Goal: Task Accomplishment & Management: Use online tool/utility

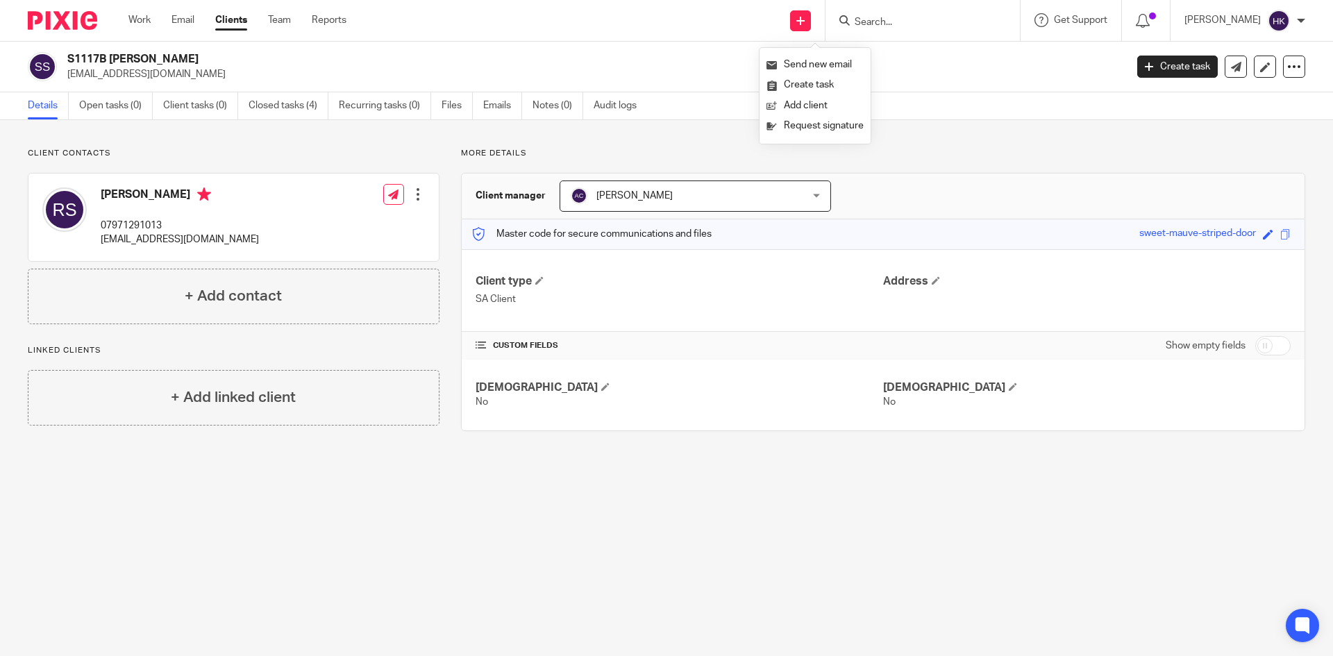
drag, startPoint x: 800, startPoint y: 121, endPoint x: 914, endPoint y: 31, distance: 145.7
click at [801, 121] on link "Request signature" at bounding box center [814, 126] width 97 height 20
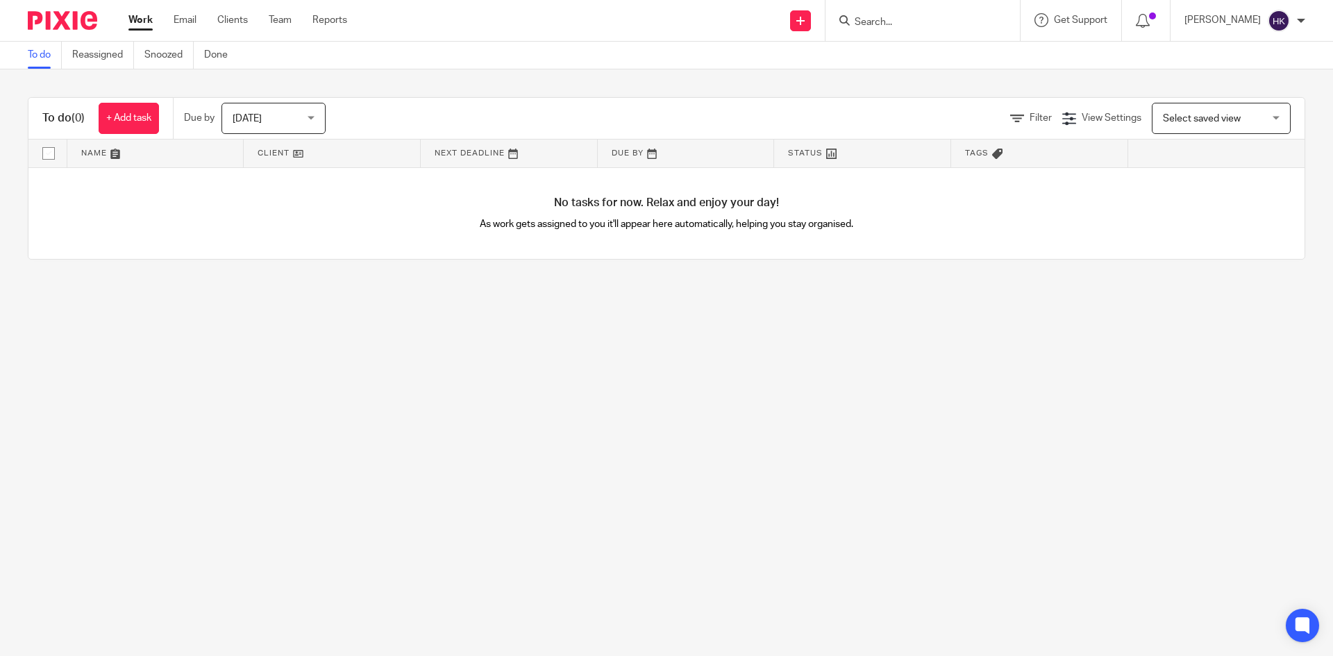
click at [881, 26] on input "Search" at bounding box center [915, 23] width 125 height 12
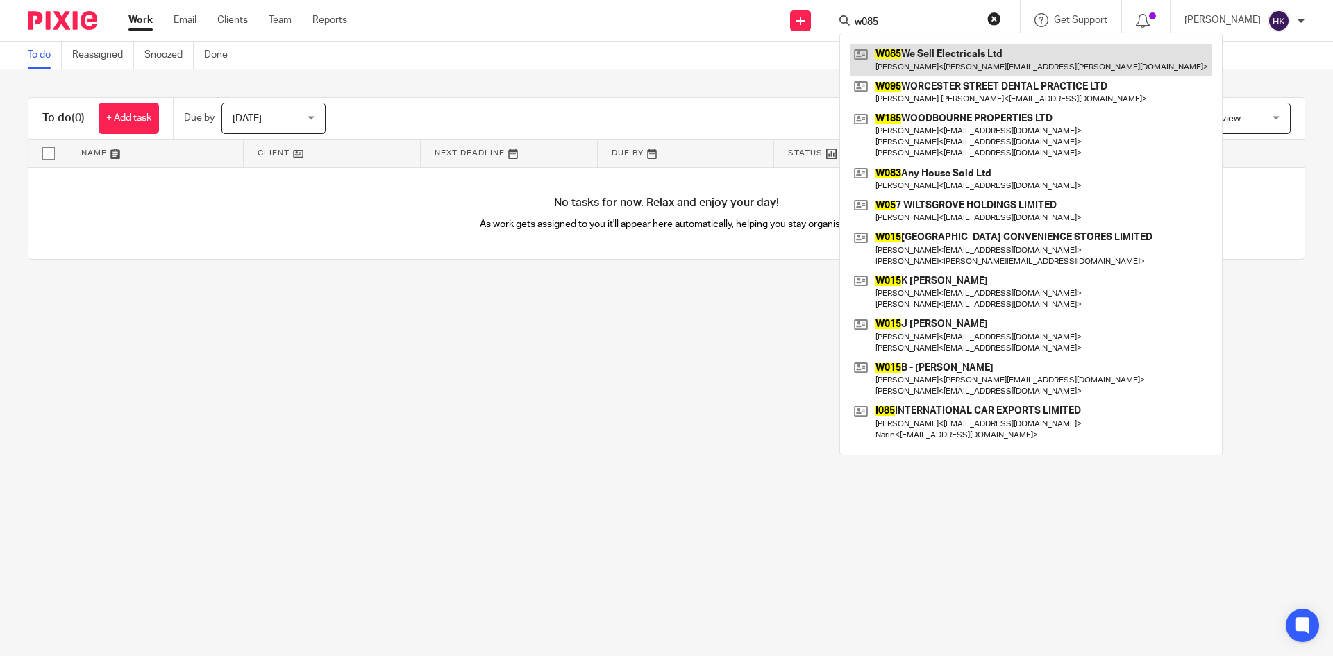
type input "w085"
click at [977, 60] on link at bounding box center [1030, 60] width 361 height 32
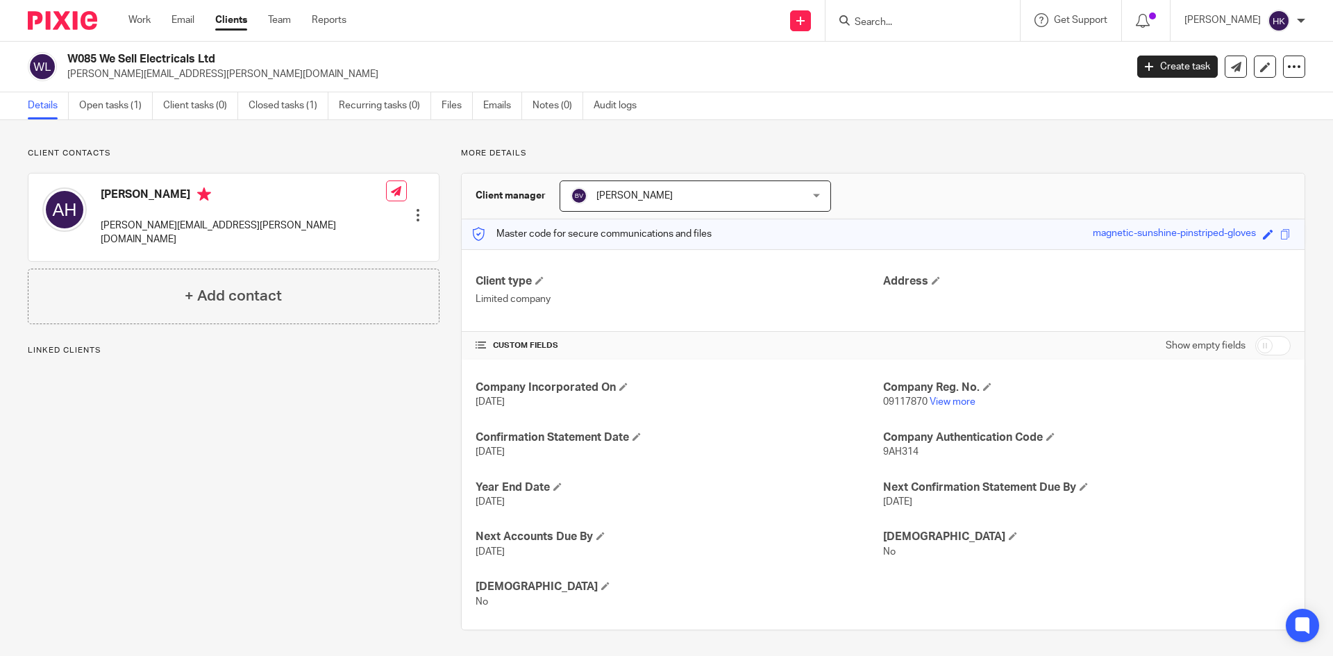
click at [902, 14] on form at bounding box center [927, 20] width 148 height 17
click at [890, 25] on input "Search" at bounding box center [915, 23] width 125 height 12
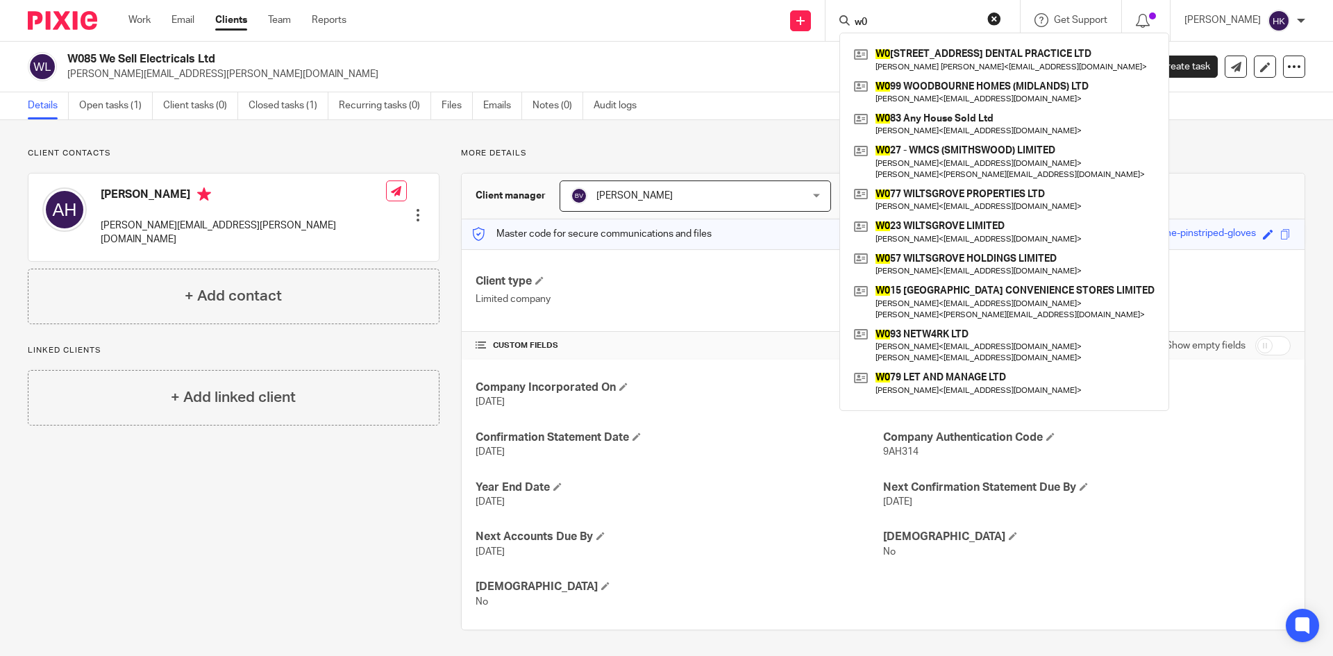
type input "w"
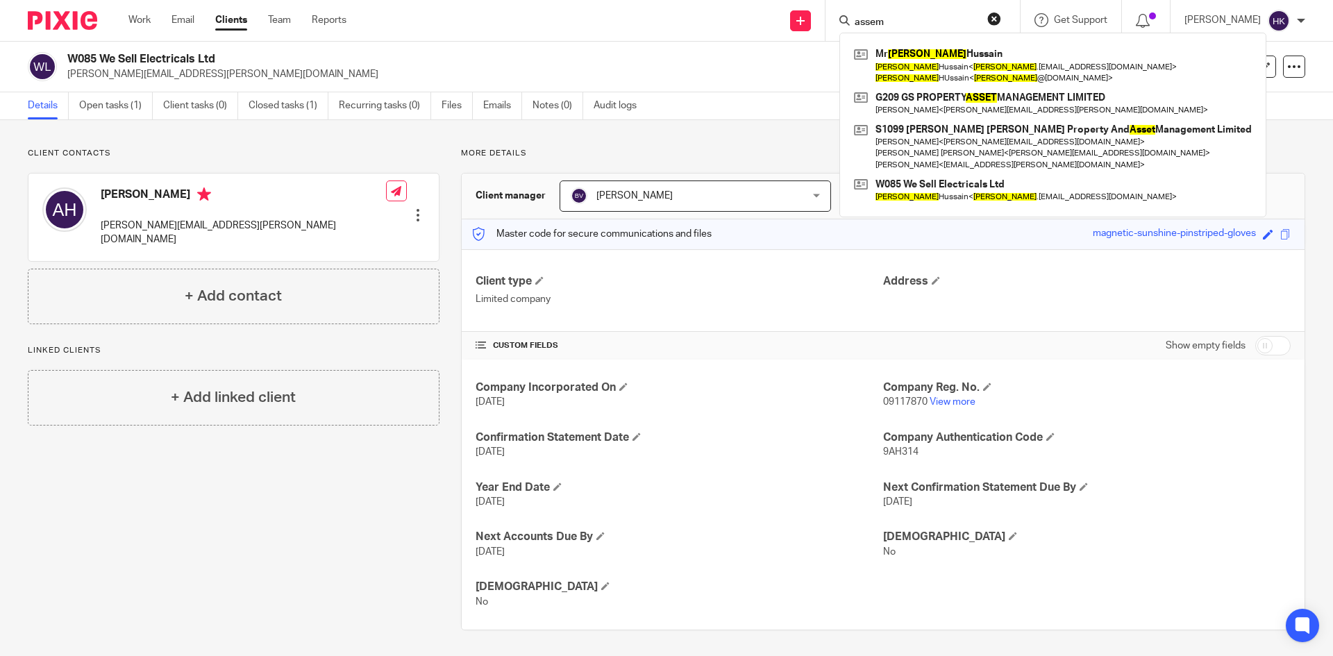
type input "assem"
click at [968, 56] on link at bounding box center [1052, 65] width 405 height 43
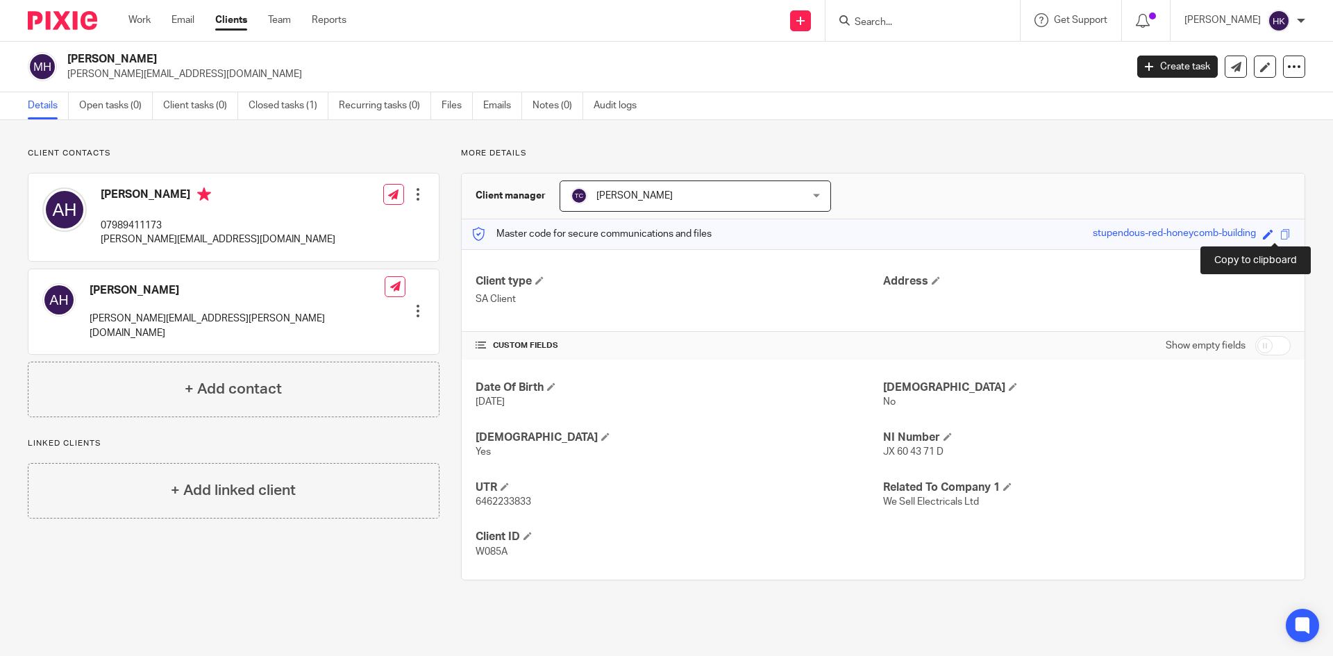
drag, startPoint x: 1275, startPoint y: 233, endPoint x: 1294, endPoint y: 258, distance: 31.8
click at [1280, 233] on span at bounding box center [1285, 234] width 10 height 10
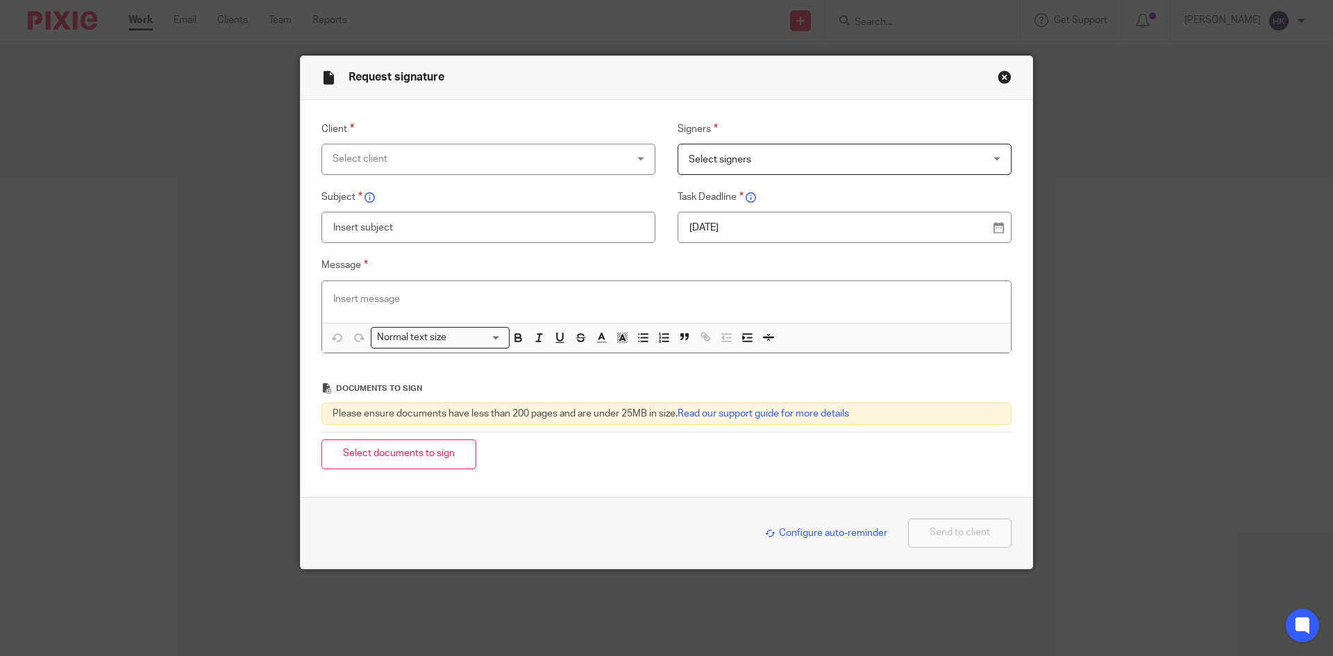
click at [340, 155] on div "Select client" at bounding box center [461, 158] width 258 height 29
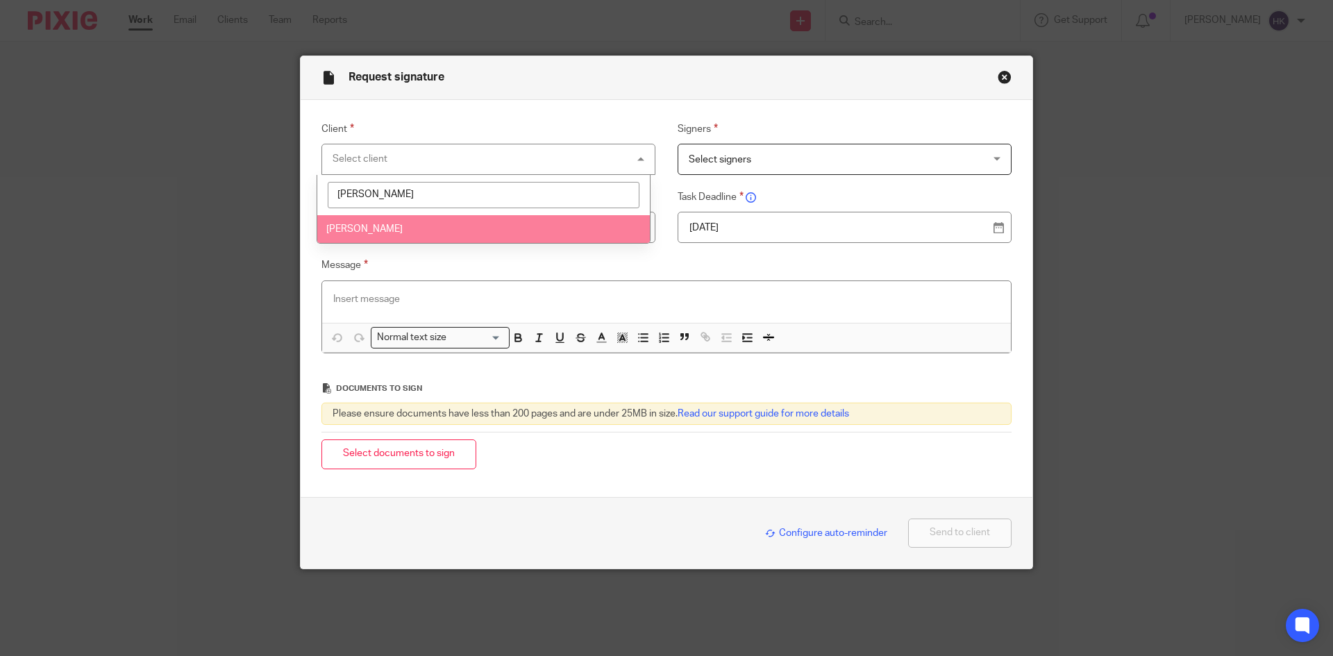
type input "aseem"
click at [348, 225] on span "[PERSON_NAME]" at bounding box center [364, 229] width 76 height 10
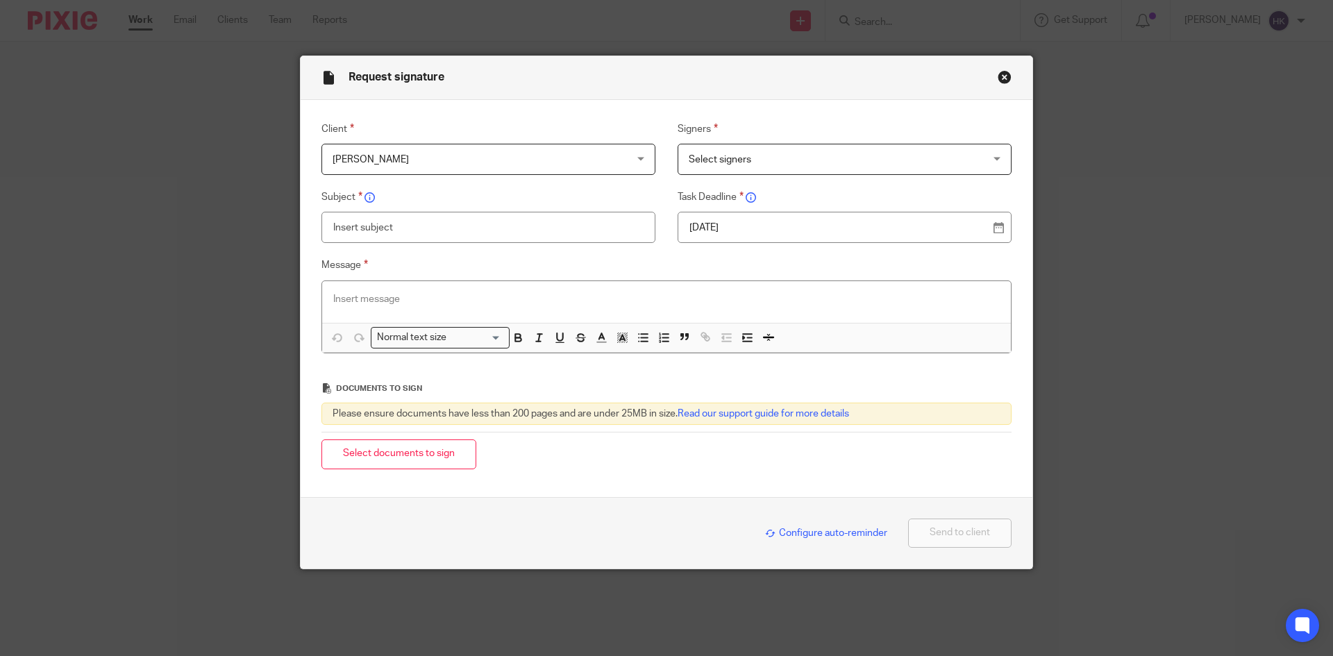
click at [753, 164] on span "Select signers" at bounding box center [818, 158] width 258 height 29
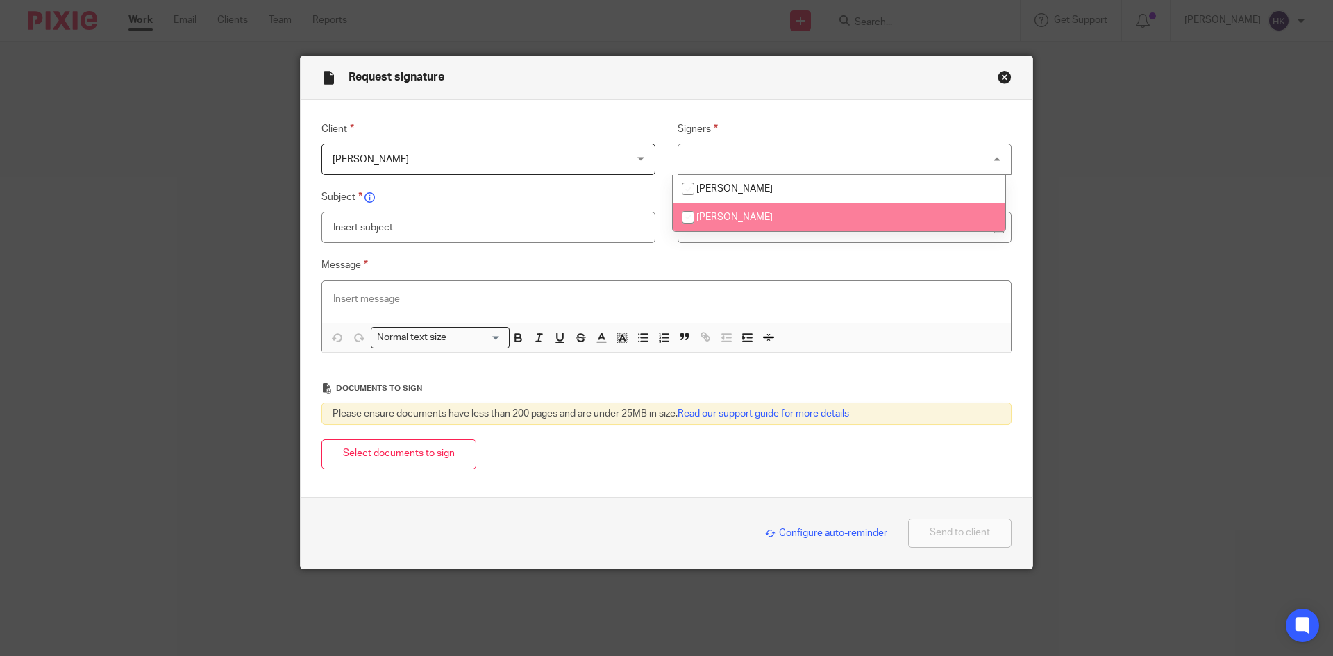
click at [769, 212] on li "Aseem Hussain" at bounding box center [839, 217] width 332 height 28
checkbox input "true"
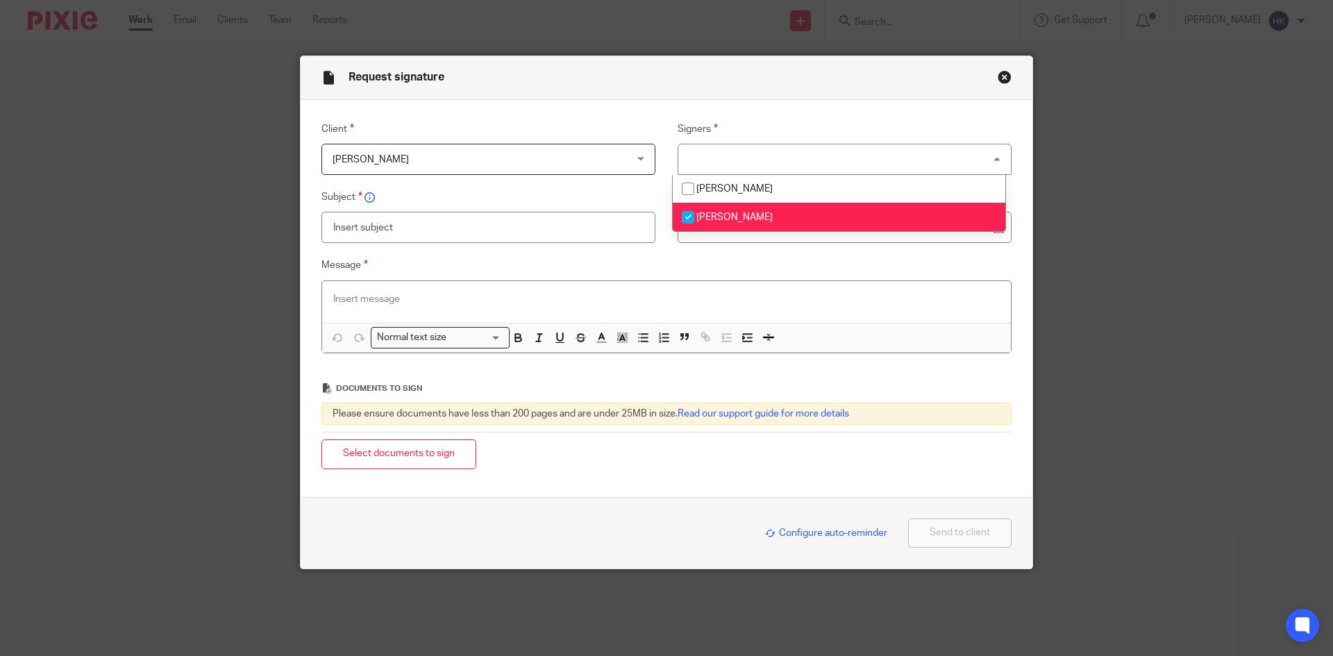
click at [713, 254] on div "Client Mr Aseem Hussain Mr Aseem Hussain 247365 ACCOUNTANTS LTD 4 D Properties …" at bounding box center [655, 244] width 711 height 247
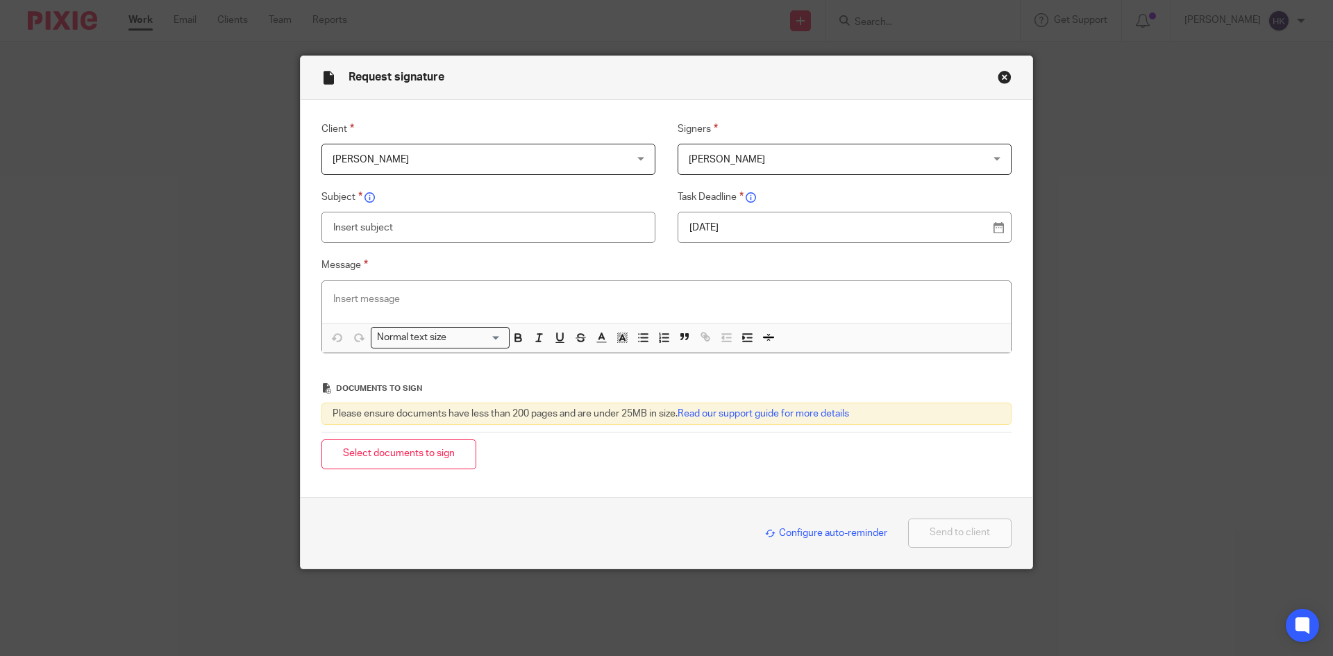
click at [739, 230] on p "[DATE]" at bounding box center [838, 228] width 299 height 14
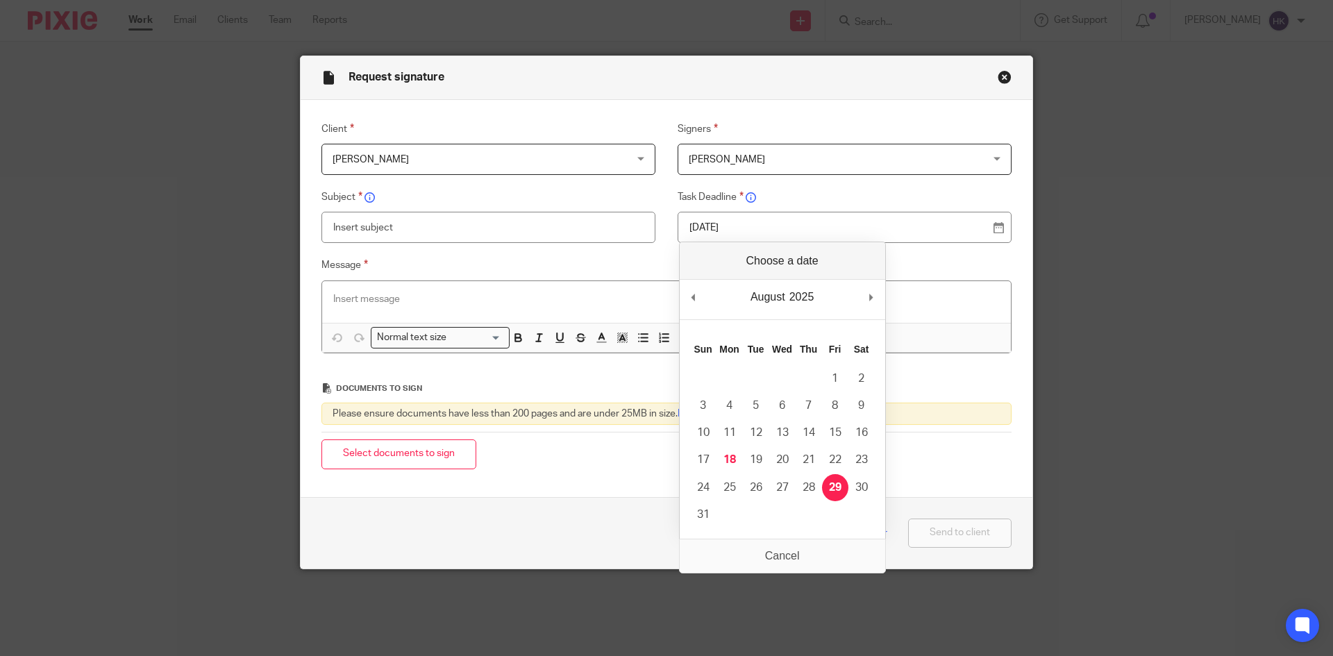
drag, startPoint x: 839, startPoint y: 489, endPoint x: 577, endPoint y: 342, distance: 300.2
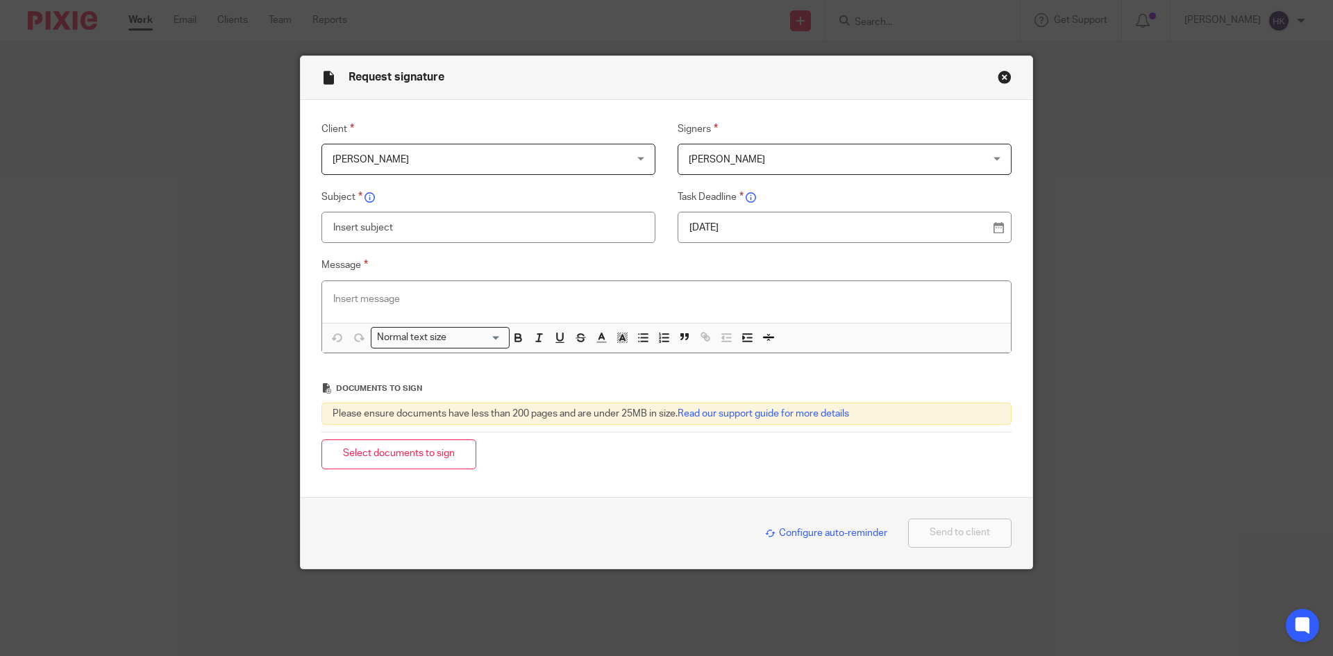
click at [401, 224] on input "text" at bounding box center [488, 227] width 334 height 31
type input "W085A - Personal Tax Return Pack"
click at [351, 303] on p at bounding box center [666, 299] width 666 height 14
paste div
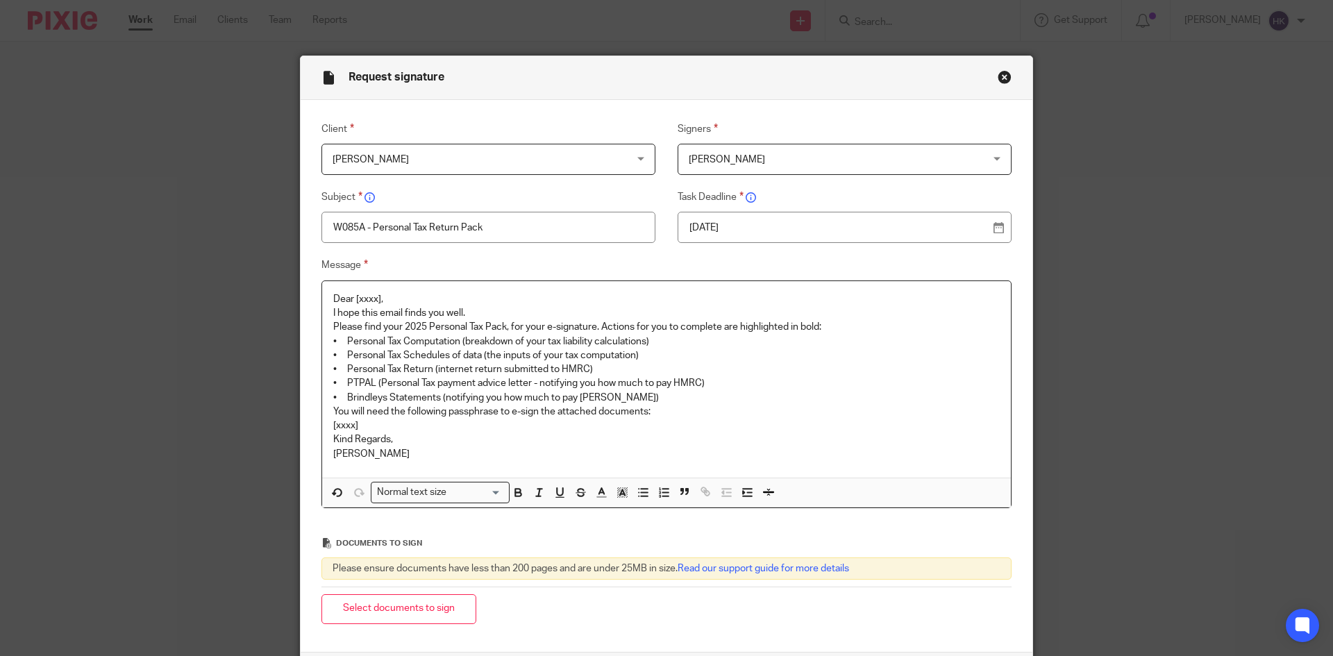
click at [403, 297] on p "Dear [xxxx]," at bounding box center [666, 299] width 666 height 14
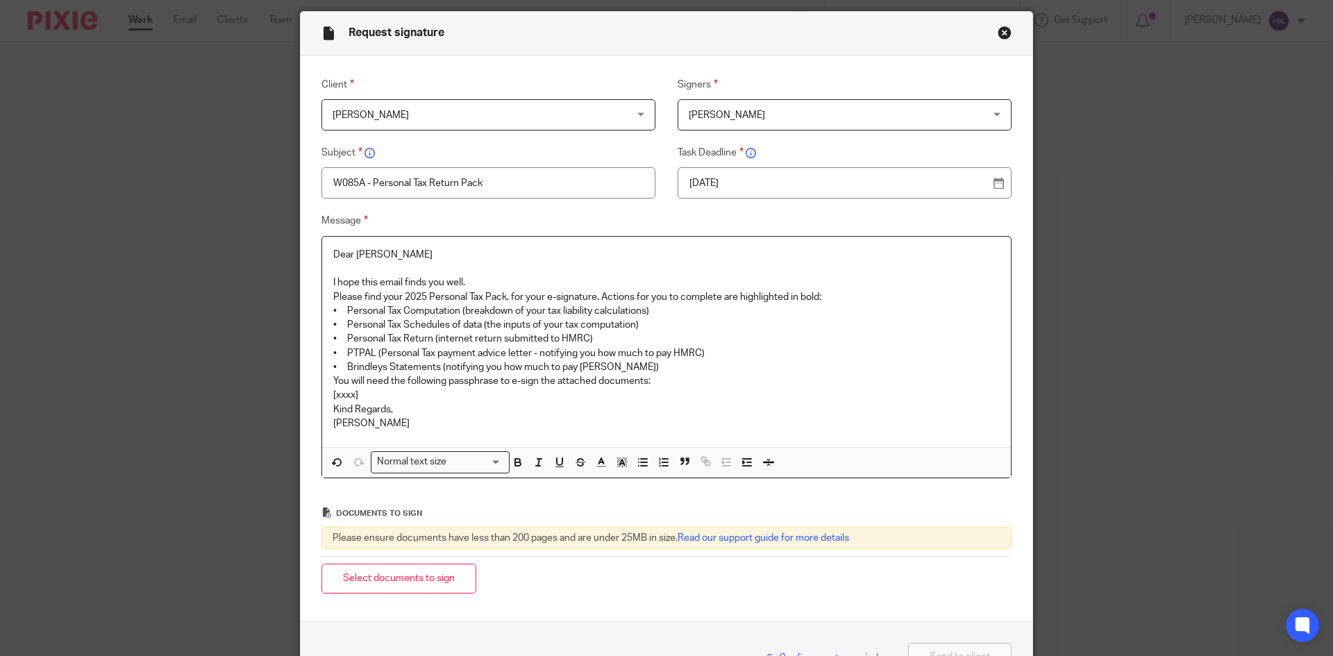
scroll to position [69, 0]
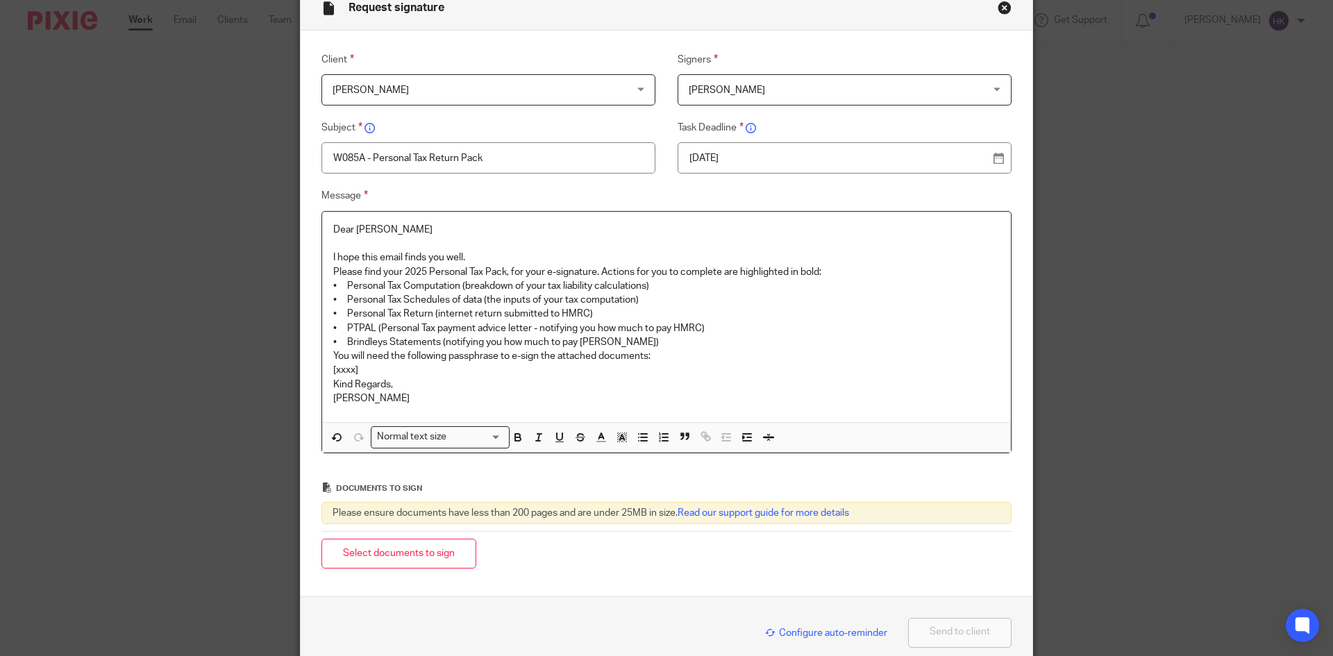
click at [464, 251] on p "I hope this email finds you well." at bounding box center [666, 258] width 666 height 14
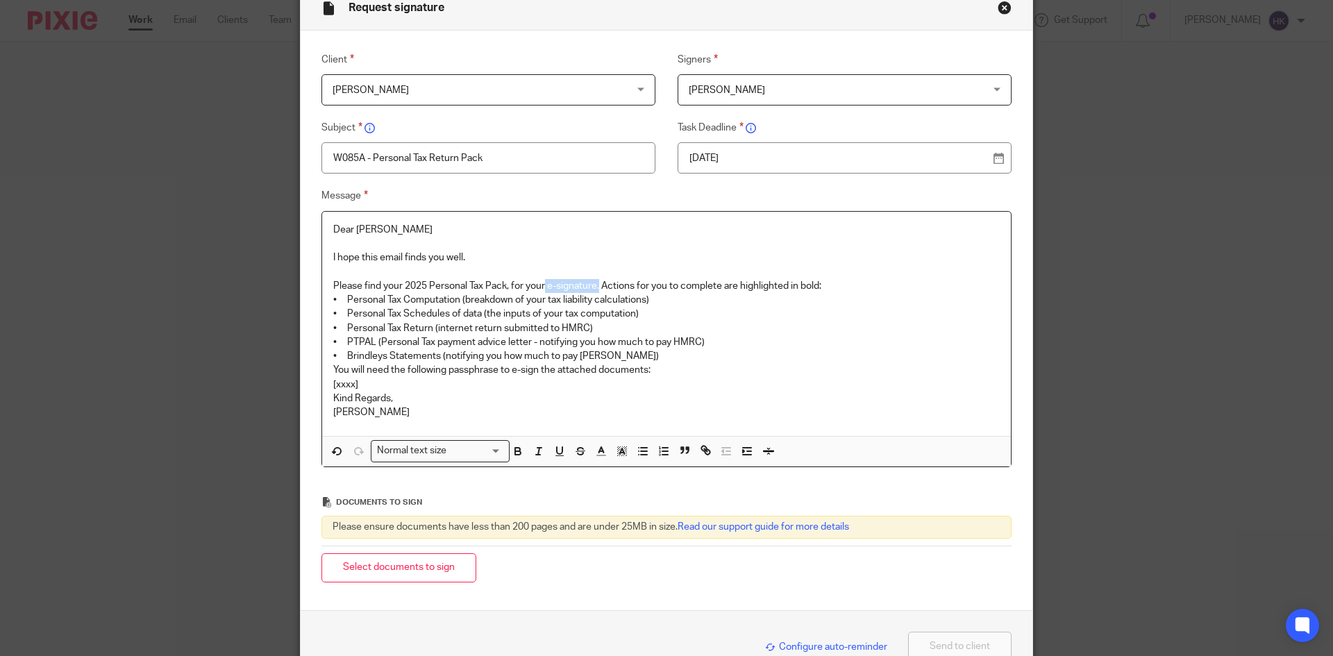
drag, startPoint x: 541, startPoint y: 280, endPoint x: 595, endPoint y: 287, distance: 53.8
click at [595, 287] on p "Please find your 2025 Personal Tax Pack, for your e-signature. Actions for you …" at bounding box center [666, 286] width 666 height 14
click at [848, 287] on p "Please find your 2025 Personal Tax Pack, for your e-signature. Actions for you …" at bounding box center [666, 286] width 666 height 14
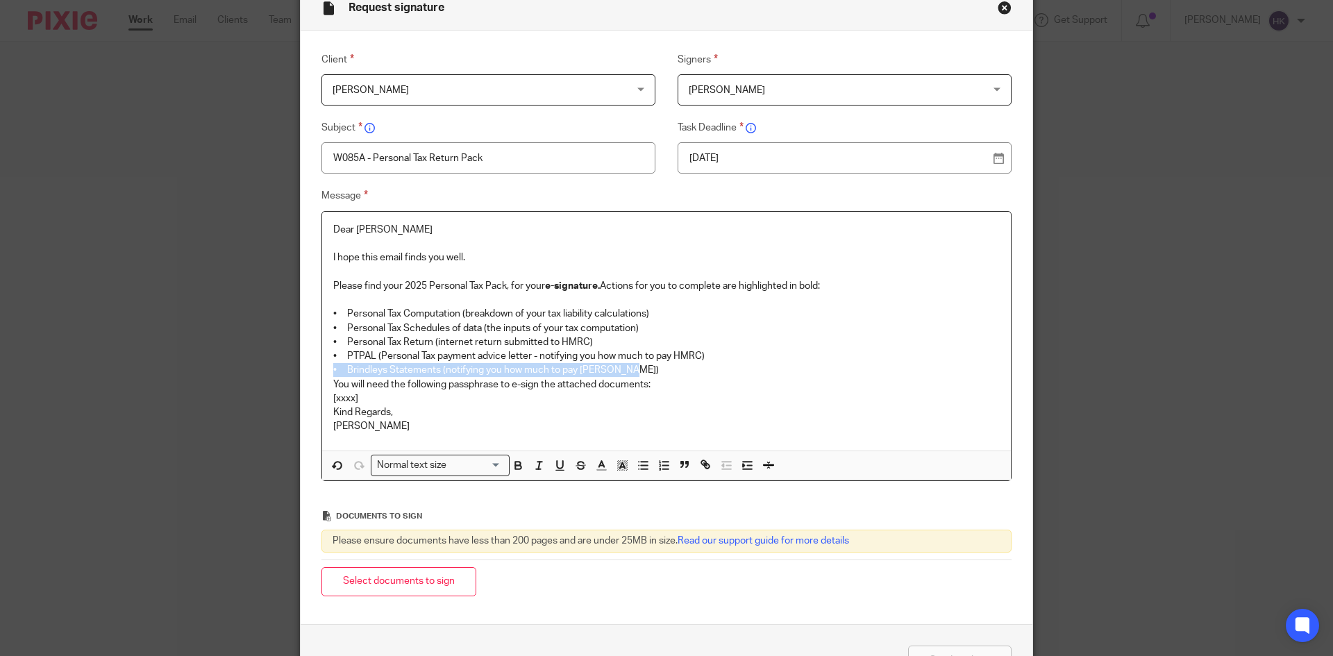
drag, startPoint x: 325, startPoint y: 367, endPoint x: 643, endPoint y: 366, distance: 317.9
click at [643, 366] on div "Dear Aseem I hope this email finds you well. Please find your 2025 Personal Tax…" at bounding box center [666, 331] width 689 height 239
drag, startPoint x: 536, startPoint y: 354, endPoint x: 712, endPoint y: 367, distance: 176.8
click at [712, 367] on div "Dear Aseem I hope this email finds you well. Please find your 2025 Personal Tax…" at bounding box center [666, 331] width 689 height 239
drag, startPoint x: 507, startPoint y: 389, endPoint x: 534, endPoint y: 391, distance: 27.2
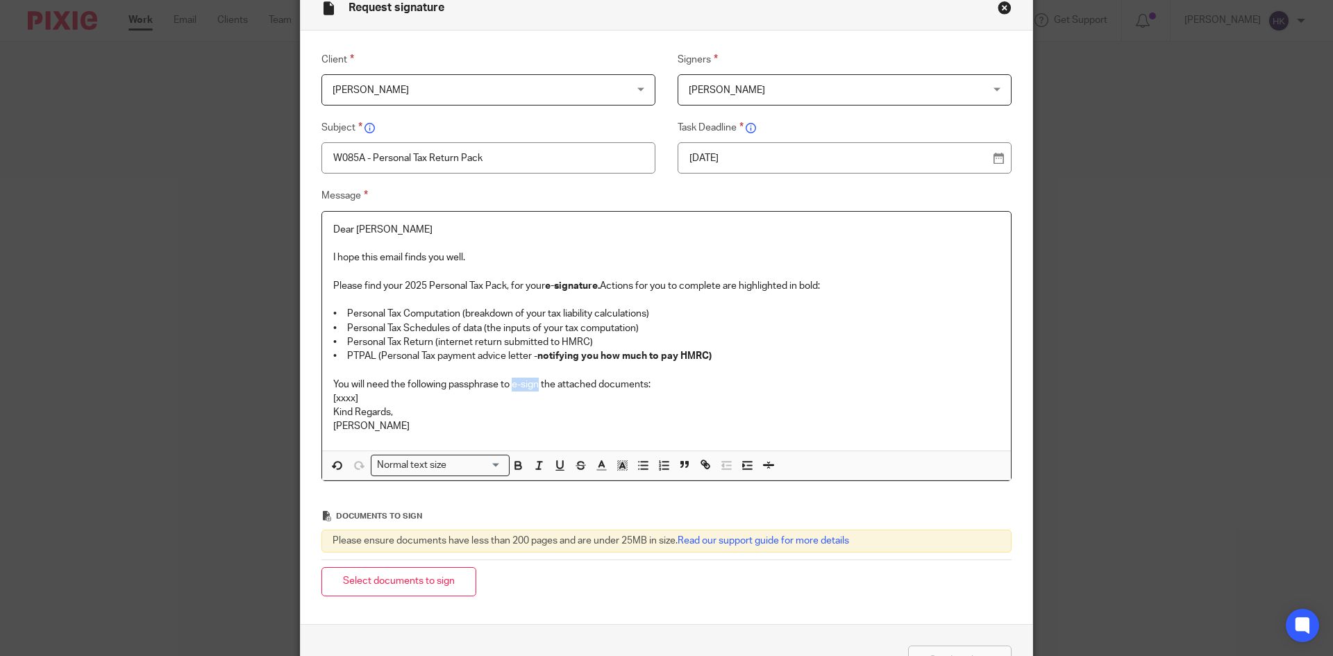
click at [534, 391] on p "You will need the following passphrase to e-sign the attached documents:" at bounding box center [666, 385] width 666 height 14
drag, startPoint x: 364, startPoint y: 399, endPoint x: 296, endPoint y: 405, distance: 68.3
click at [300, 405] on div "Message Dear Aseem I hope this email finds you well. Please find your 2025 Pers…" at bounding box center [655, 334] width 711 height 294
drag, startPoint x: 500, startPoint y: 401, endPoint x: 319, endPoint y: 399, distance: 181.2
click at [322, 399] on div "Dear Aseem I hope this email finds you well. Please find your 2025 Personal Tax…" at bounding box center [666, 331] width 689 height 239
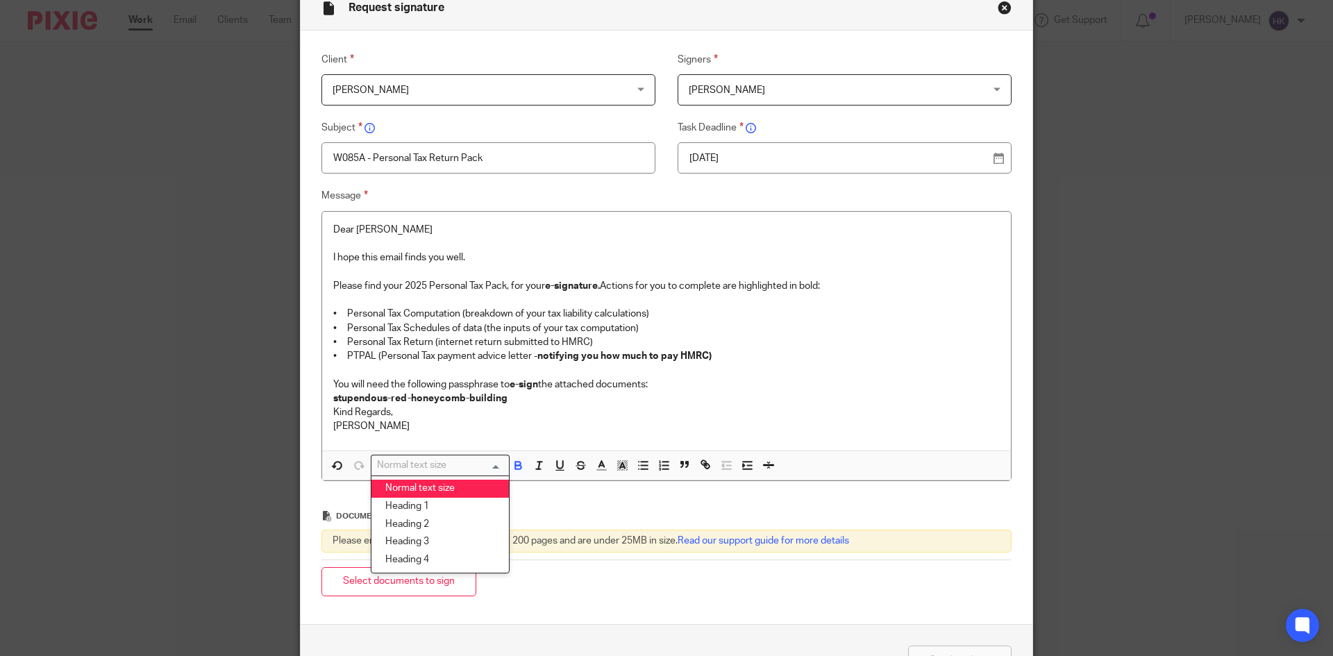
click at [455, 469] on input "Search for option" at bounding box center [437, 465] width 128 height 15
click at [444, 524] on li "Heading 2" at bounding box center [439, 525] width 137 height 18
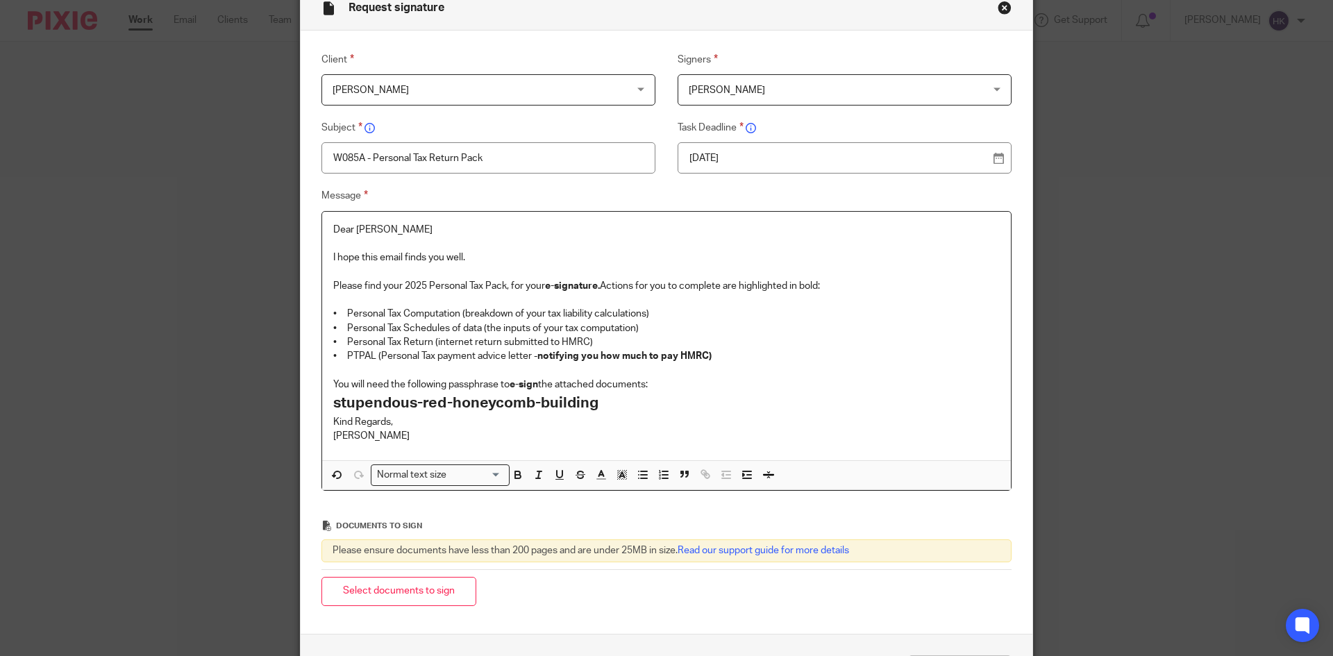
click at [668, 389] on p "You will need the following passphrase to e-sign the attached documents:" at bounding box center [666, 385] width 666 height 14
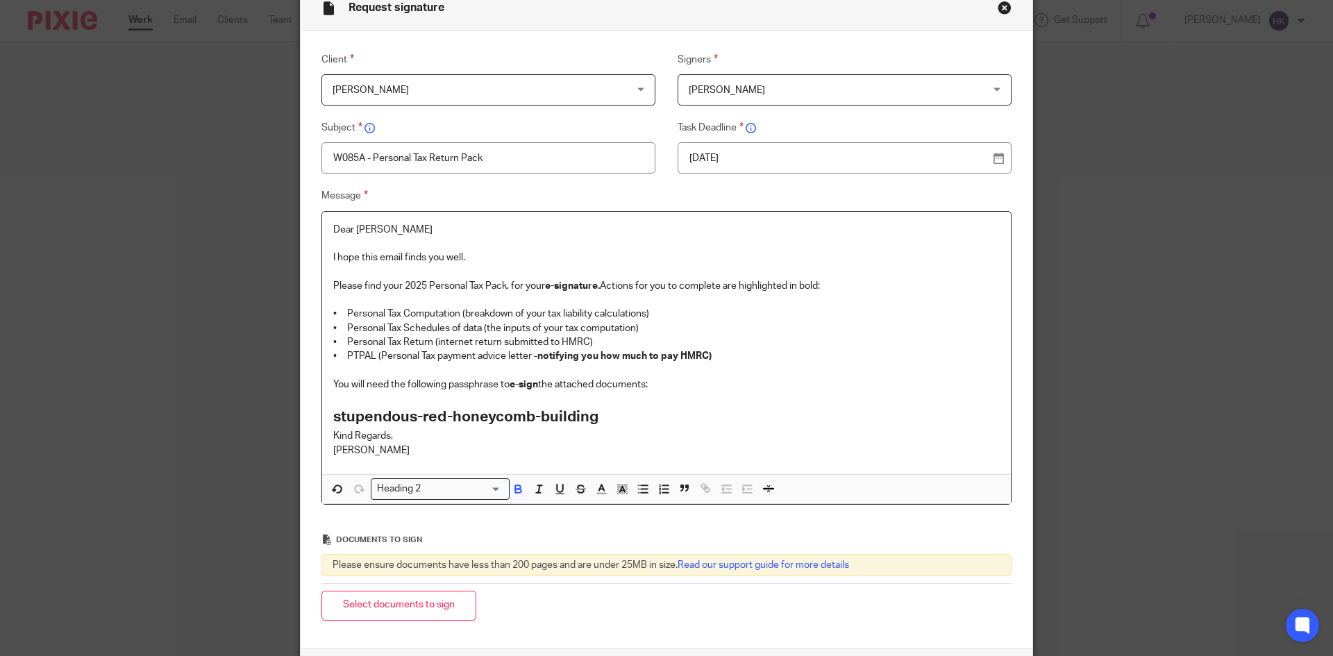
click at [612, 414] on h2 "stupendous-red-honeycomb-building" at bounding box center [666, 417] width 666 height 24
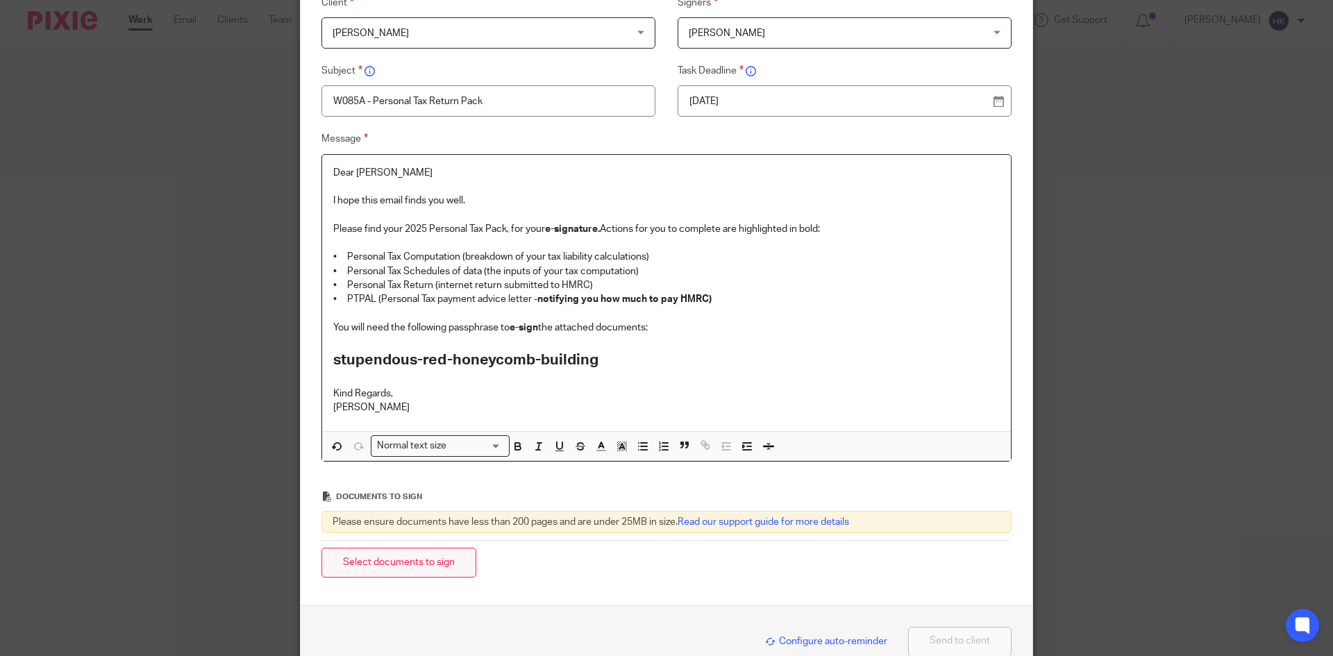
scroll to position [204, 0]
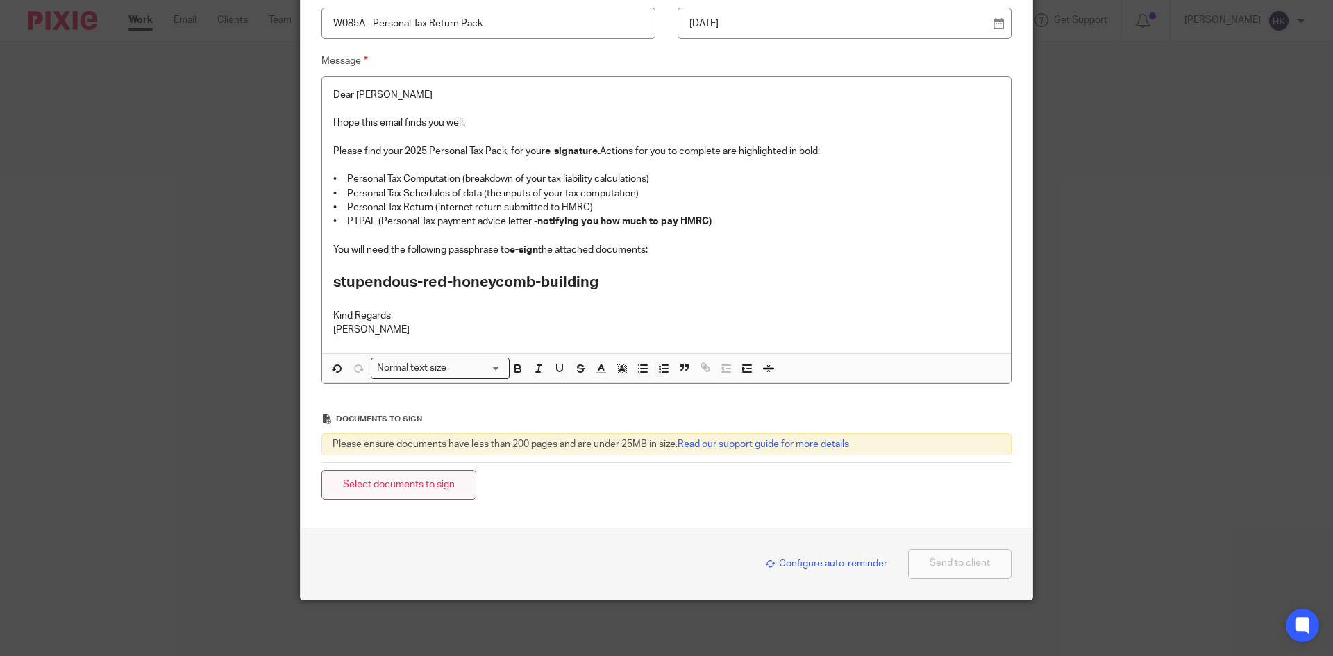
click at [357, 480] on button "Select documents to sign" at bounding box center [398, 485] width 155 height 30
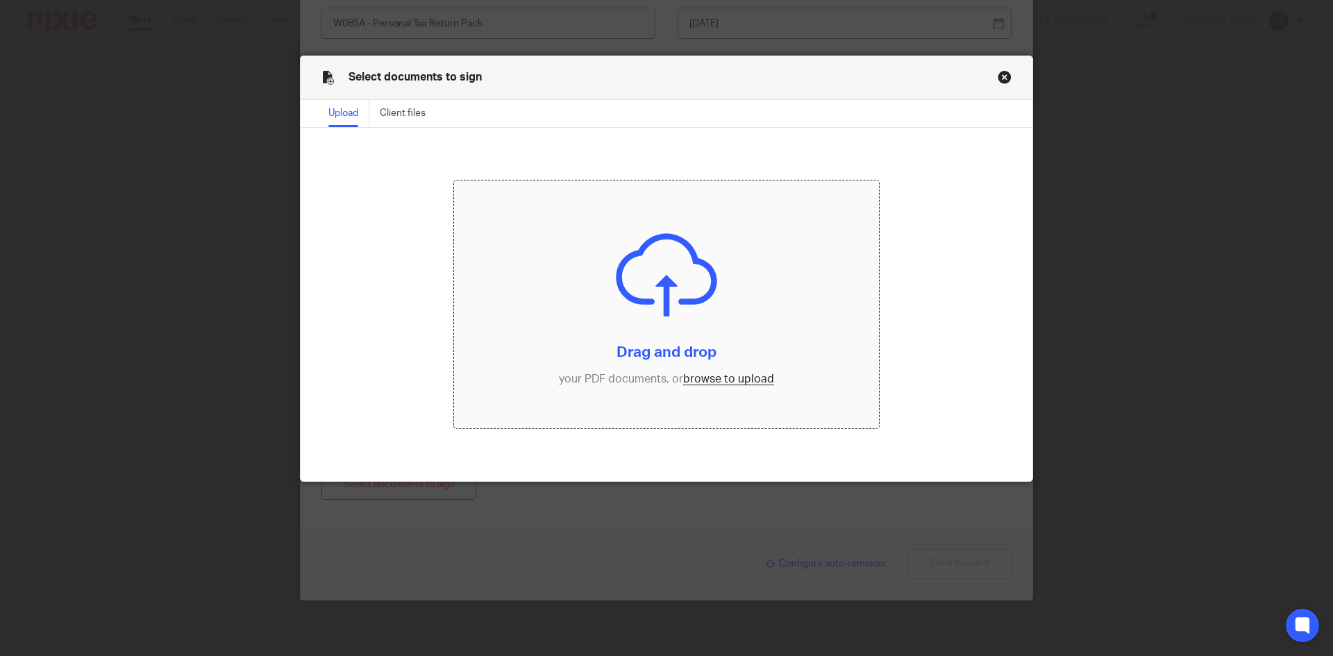
click at [729, 376] on input "file" at bounding box center [666, 304] width 425 height 248
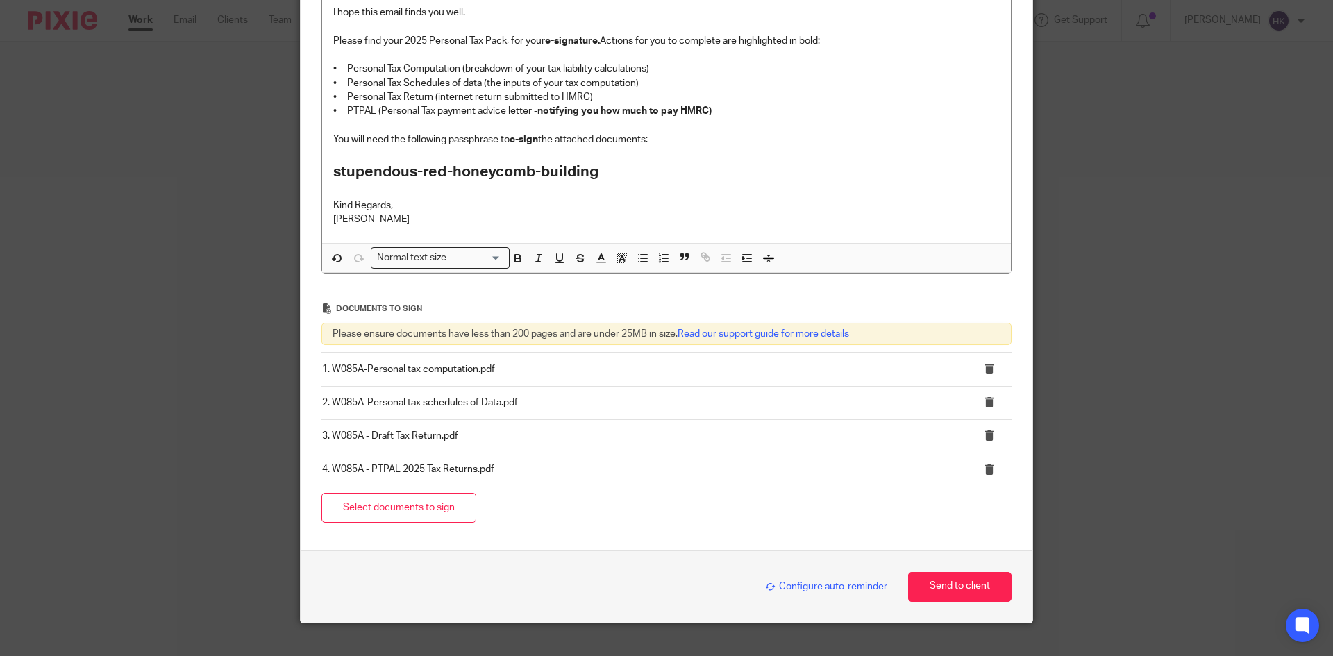
scroll to position [337, 0]
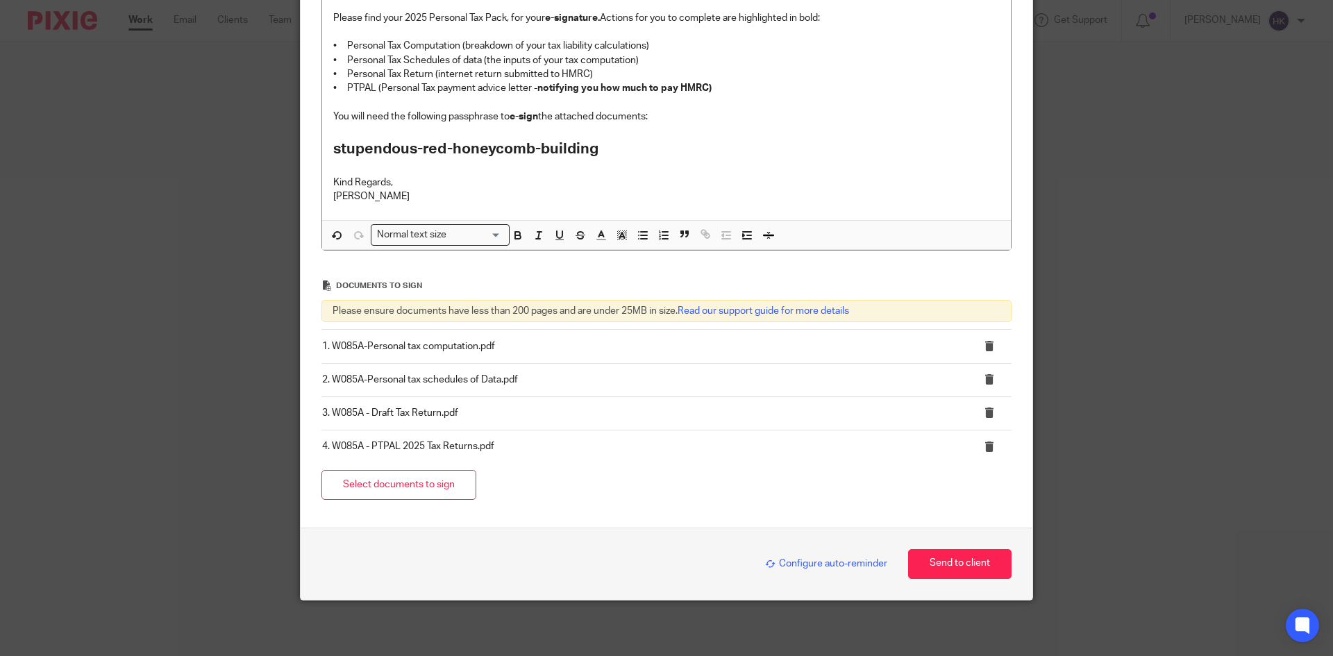
drag, startPoint x: 793, startPoint y: 562, endPoint x: 762, endPoint y: 539, distance: 38.6
click at [793, 562] on span "Configure auto-reminder" at bounding box center [826, 564] width 122 height 10
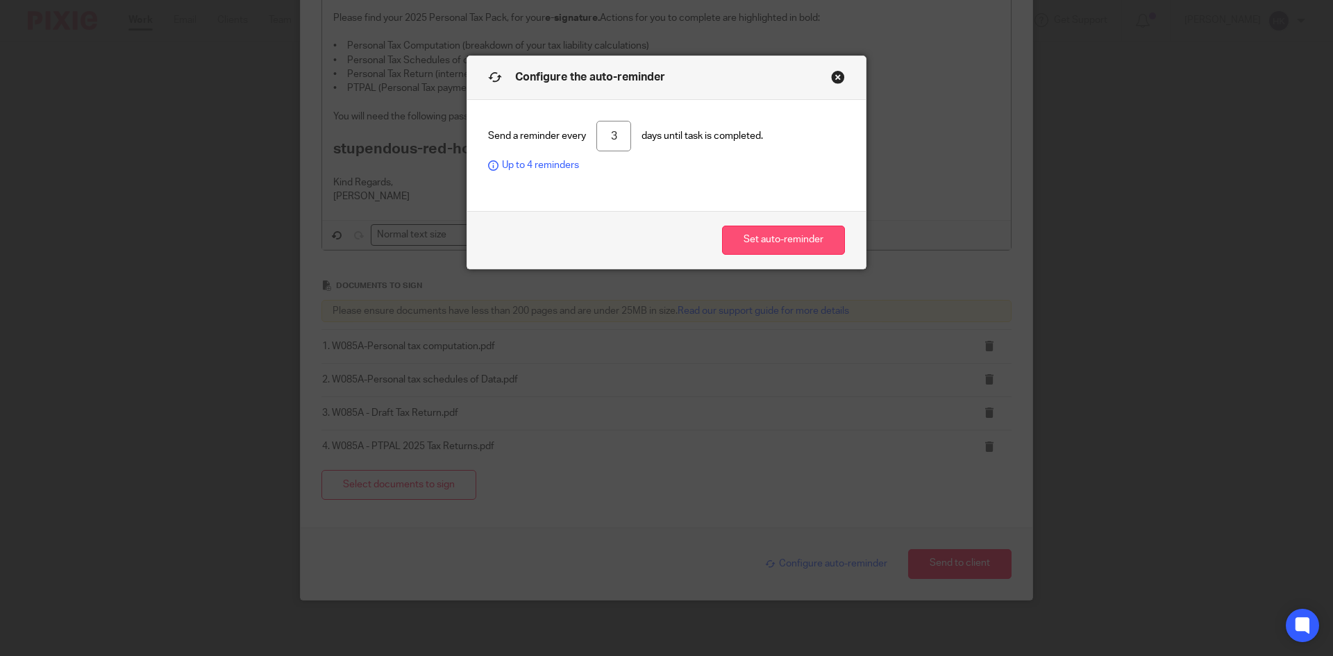
click at [756, 244] on button "Set auto-reminder" at bounding box center [783, 241] width 123 height 30
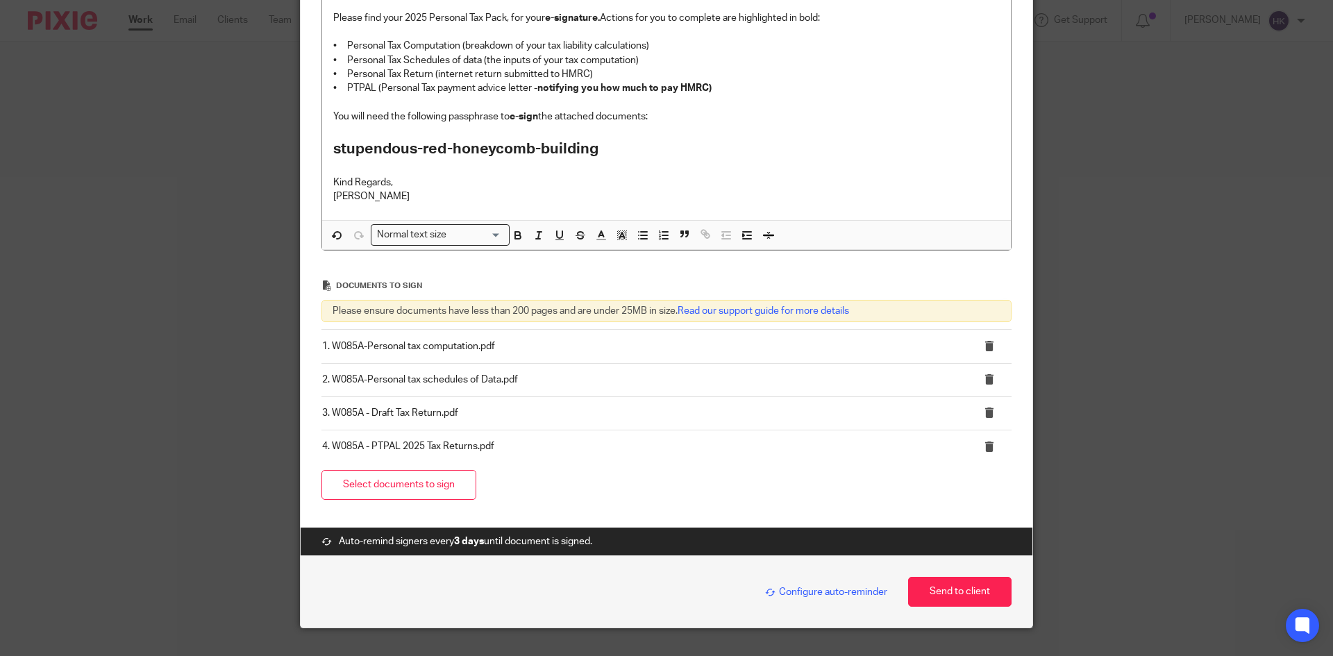
click at [829, 589] on span "Configure auto-reminder" at bounding box center [826, 592] width 122 height 10
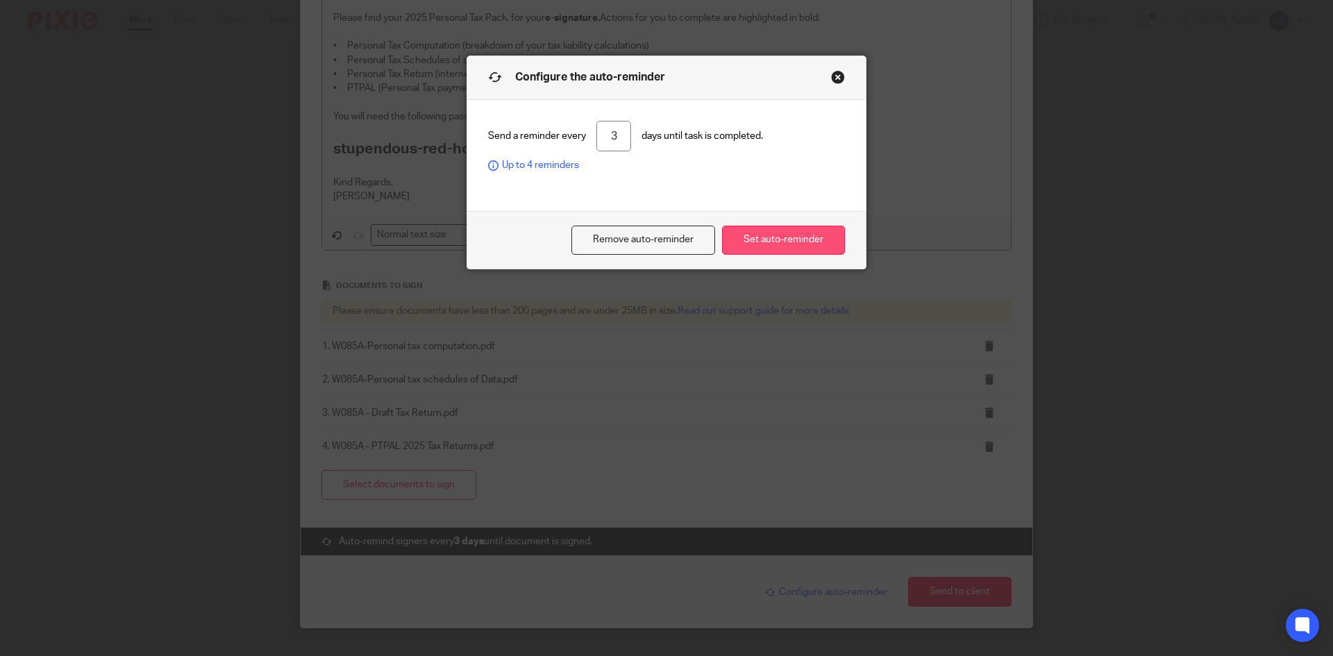
click at [778, 241] on button "Set auto-reminder" at bounding box center [783, 241] width 123 height 30
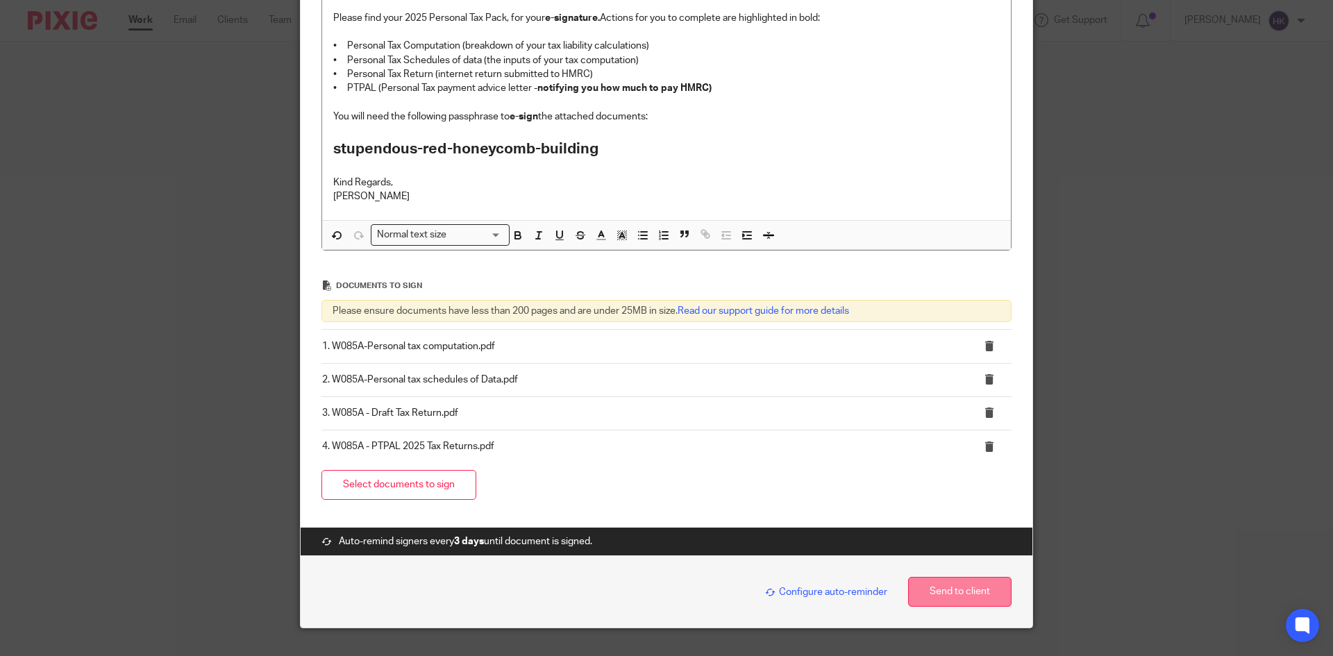
click at [979, 592] on button "Send to client" at bounding box center [959, 592] width 103 height 30
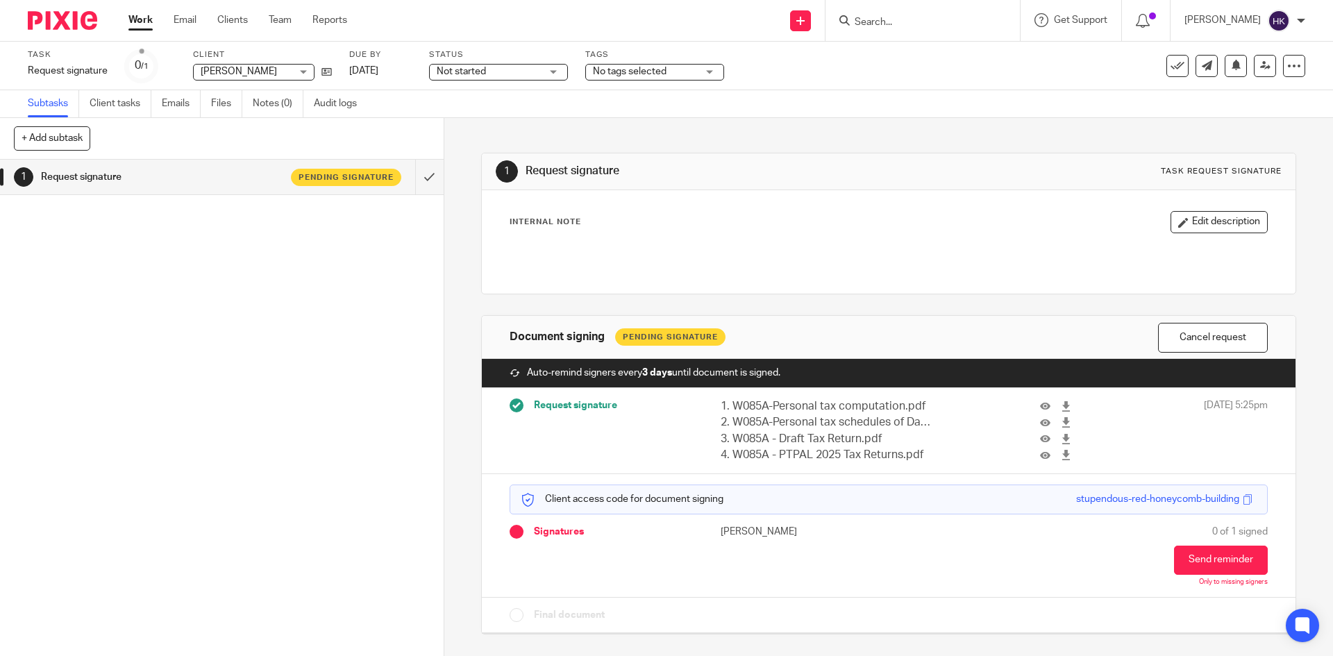
click at [75, 28] on img at bounding box center [62, 20] width 69 height 19
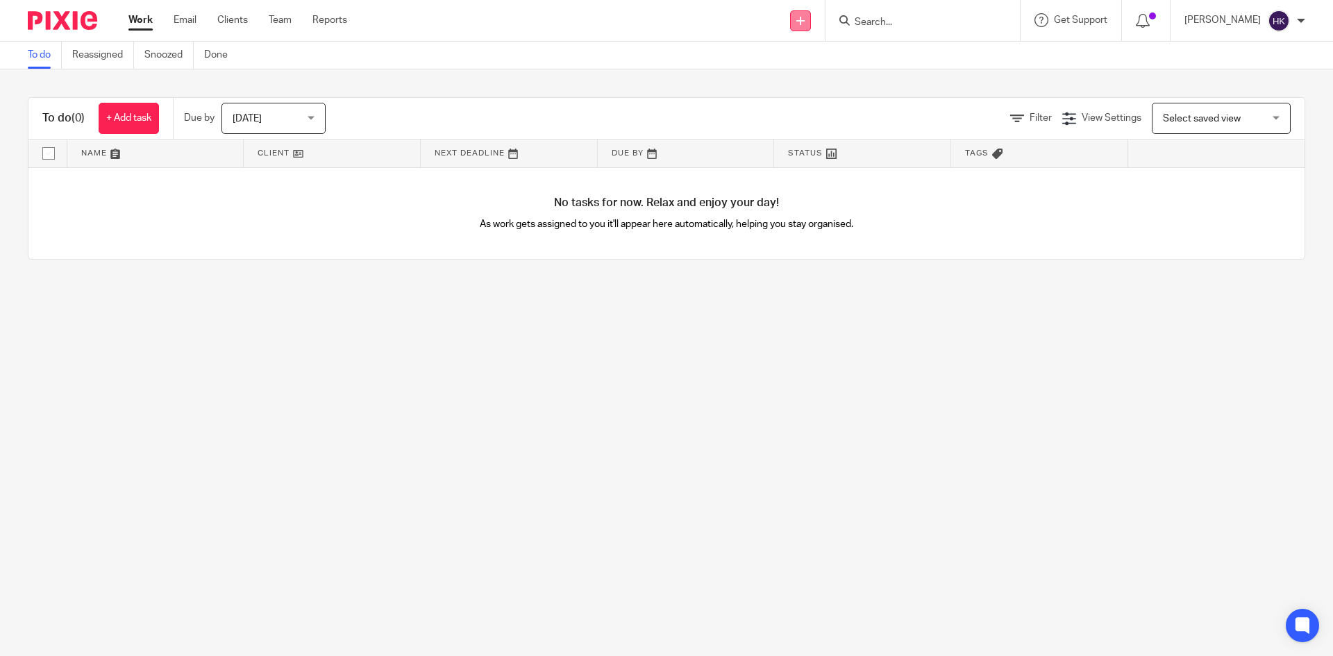
click at [804, 18] on icon at bounding box center [800, 21] width 8 height 8
click at [809, 126] on link "Request signature" at bounding box center [814, 126] width 97 height 20
